Goal: Information Seeking & Learning: Find specific page/section

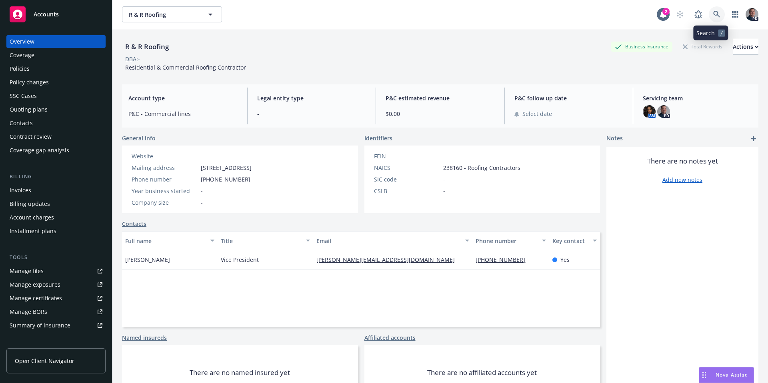
click at [709, 14] on link at bounding box center [717, 14] width 16 height 16
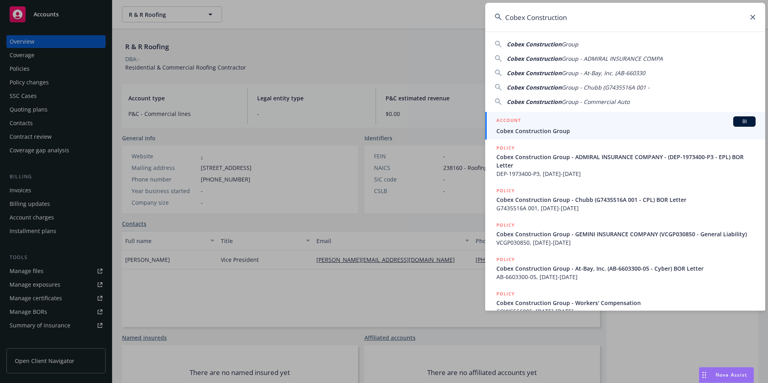
type input "Cobex Construction"
click at [551, 128] on span "Cobex Construction Group" at bounding box center [625, 131] width 259 height 8
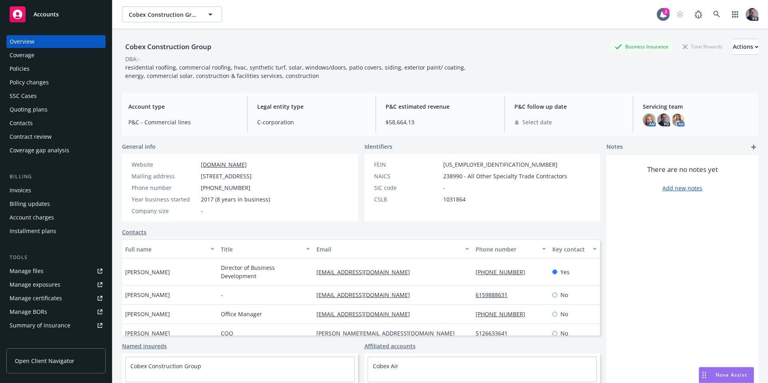
click at [22, 71] on div "Policies" at bounding box center [20, 68] width 20 height 13
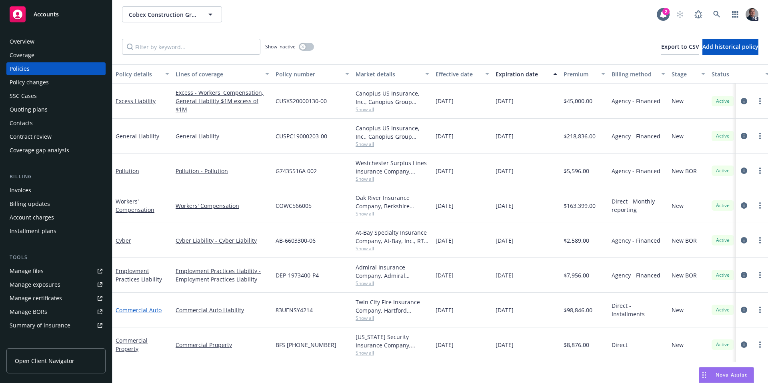
click at [146, 307] on link "Commercial Auto" at bounding box center [139, 310] width 46 height 8
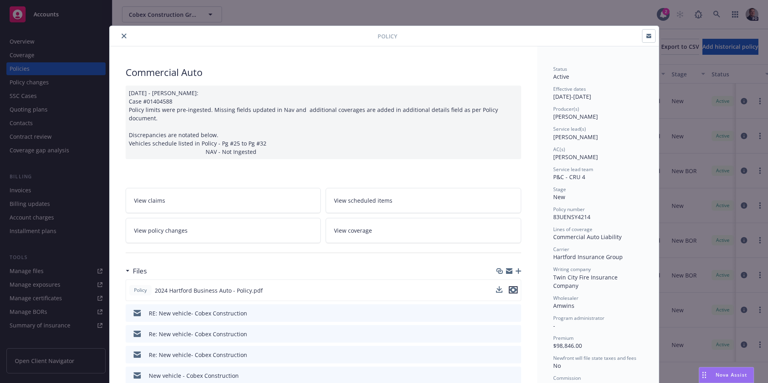
click at [510, 287] on icon "preview file" at bounding box center [513, 290] width 7 height 6
click at [122, 37] on icon "close" at bounding box center [124, 36] width 5 height 5
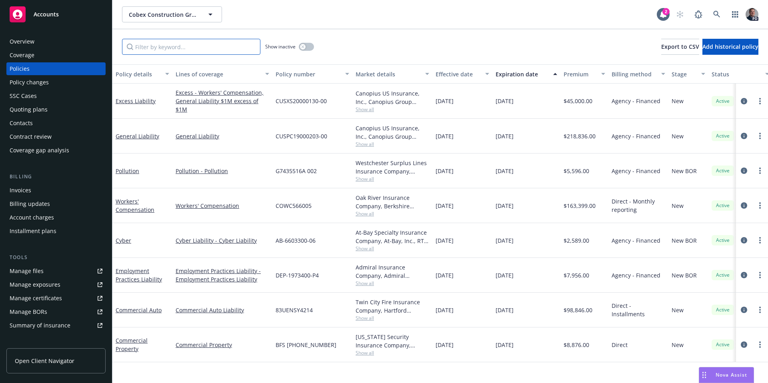
click at [196, 48] on input "Filter by keyword..." at bounding box center [191, 47] width 138 height 16
paste input "Vasiliy Starovoytov"
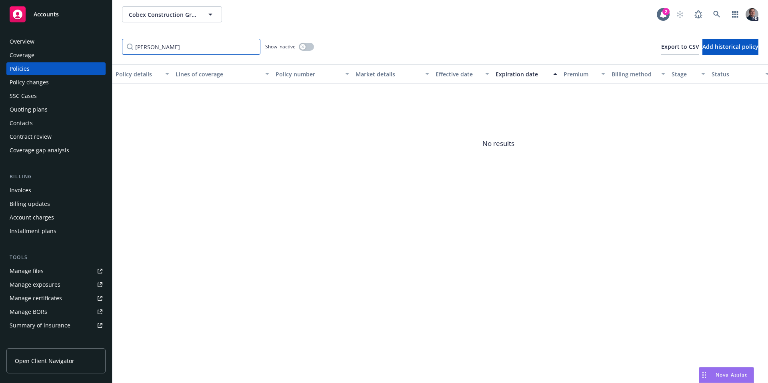
type input "Vasiliy Starovoytov"
click at [32, 272] on div "Manage files" at bounding box center [27, 271] width 34 height 13
click at [30, 280] on div "Manage exposures" at bounding box center [35, 284] width 51 height 13
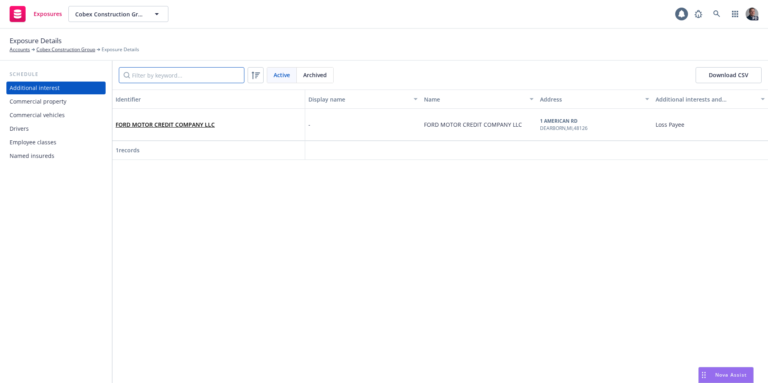
click at [198, 73] on input "Filter by keyword..." at bounding box center [182, 75] width 126 height 16
paste input "Vasiliy Starovoytov"
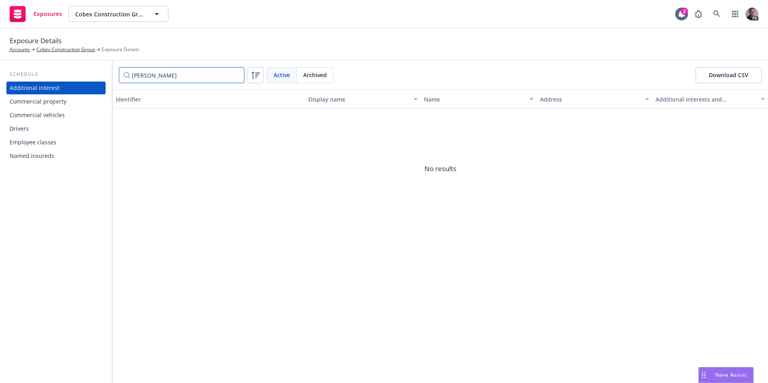
type input "Vasiliy Starovoytov"
click at [66, 129] on div "Drivers" at bounding box center [56, 128] width 93 height 13
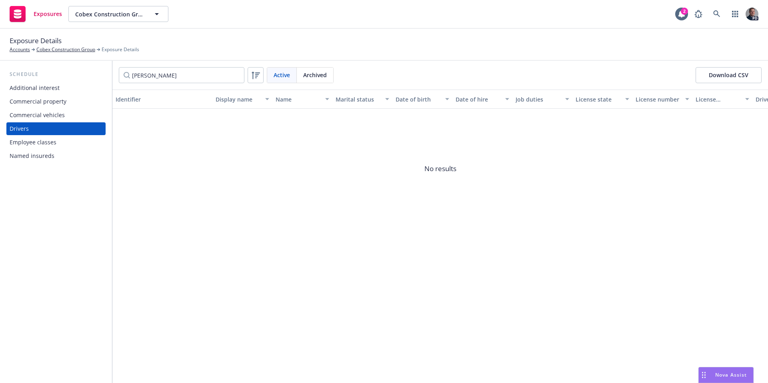
click at [328, 80] on div "Archived" at bounding box center [315, 75] width 36 height 15
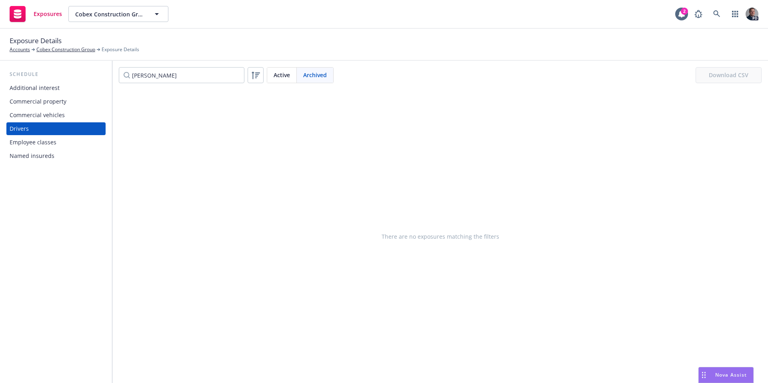
click at [292, 80] on div "Active" at bounding box center [282, 75] width 30 height 15
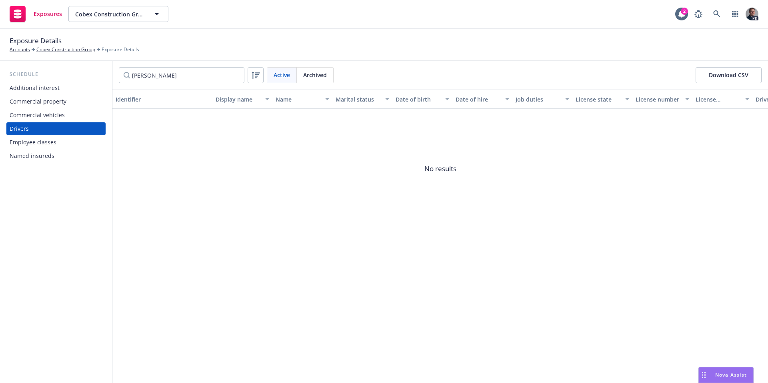
click at [62, 114] on div "Commercial vehicles" at bounding box center [37, 115] width 55 height 13
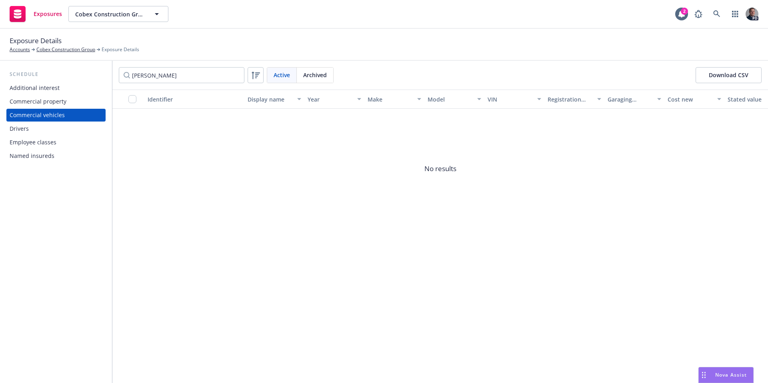
click at [24, 91] on div "Additional interest" at bounding box center [35, 88] width 50 height 13
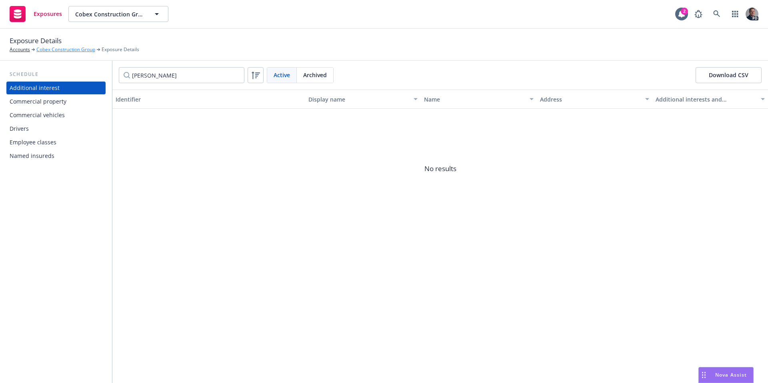
click at [62, 46] on link "Cobex Construction Group" at bounding box center [65, 49] width 59 height 7
